Goal: Use online tool/utility: Utilize a website feature to perform a specific function

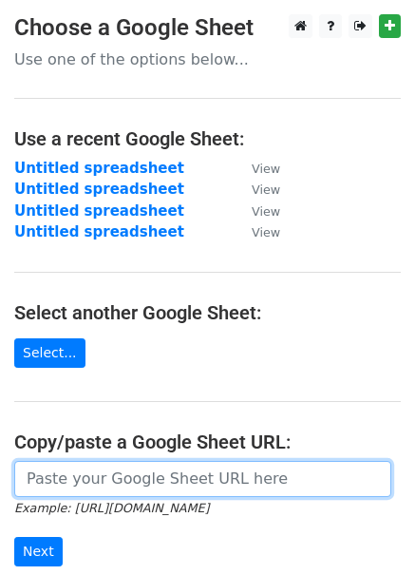
click at [202, 475] on input "url" at bounding box center [202, 479] width 377 height 36
paste input "https://docs.google.com/spreadsheets/d/1VfrssGAQzgqvI02OXkVG5NnKpTccWFYbST31RUo…"
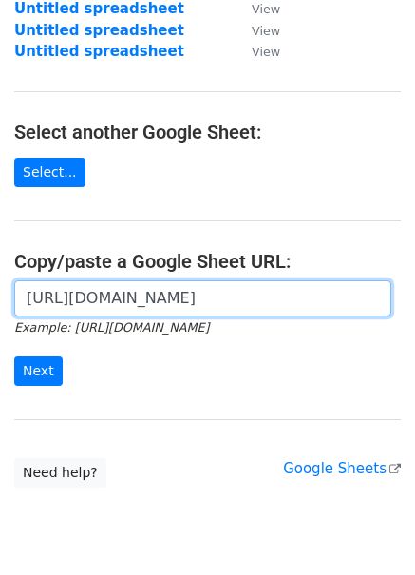
scroll to position [187, 0]
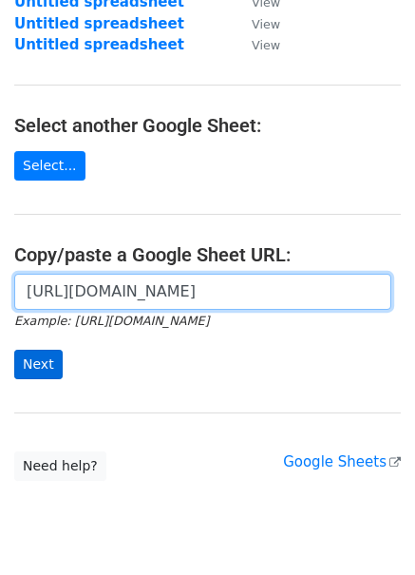
type input "https://docs.google.com/spreadsheets/d/1VfrssGAQzgqvI02OXkVG5NnKpTccWFYbST31RUo…"
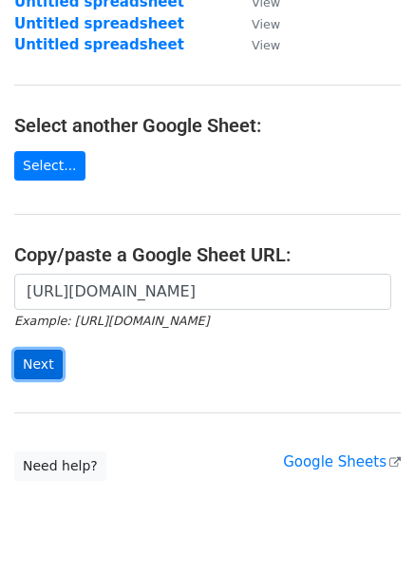
click at [44, 369] on input "Next" at bounding box center [38, 364] width 48 height 29
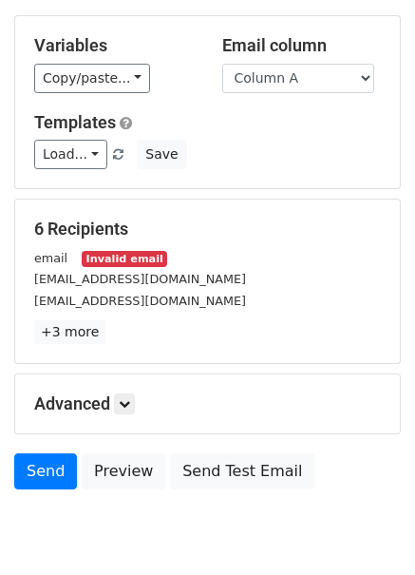
scroll to position [87, 0]
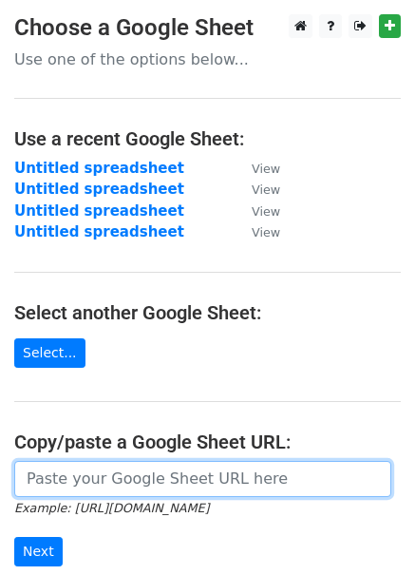
click at [74, 480] on input "url" at bounding box center [202, 479] width 377 height 36
paste input "https://docs.google.com/spreadsheets/d/1VfrssGAQzgqvI02OXkVG5NnKpTccWFYbST31RUo…"
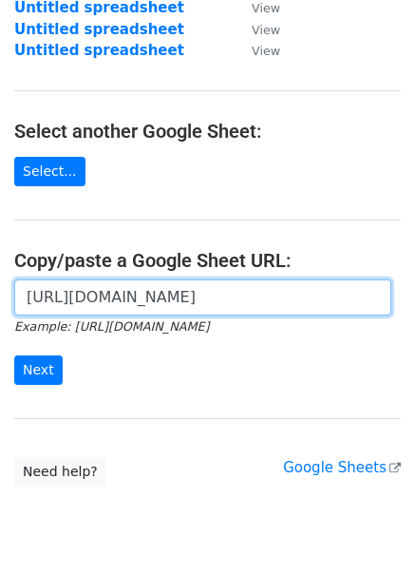
scroll to position [211, 0]
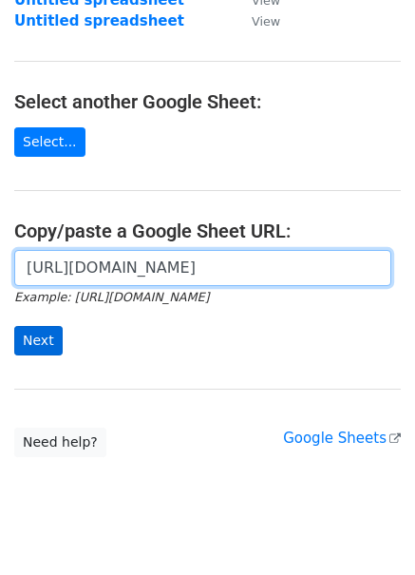
type input "https://docs.google.com/spreadsheets/d/1VfrssGAQzgqvI02OXkVG5NnKpTccWFYbST31RUo…"
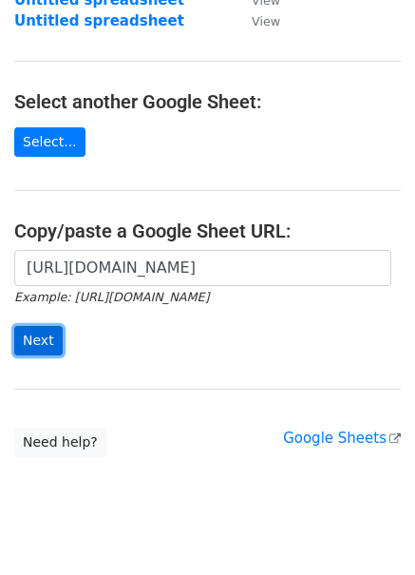
scroll to position [0, 0]
click at [46, 341] on input "Next" at bounding box center [38, 340] width 48 height 29
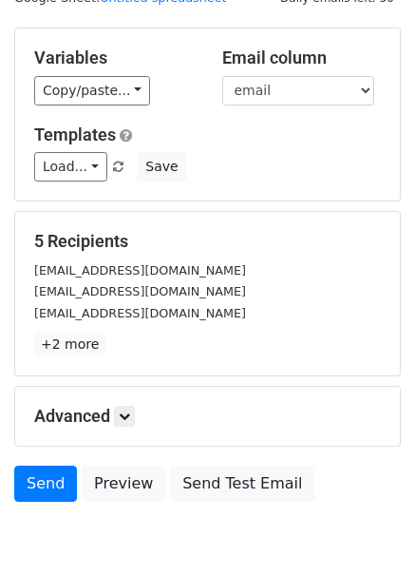
scroll to position [164, 0]
